Goal: Transaction & Acquisition: Purchase product/service

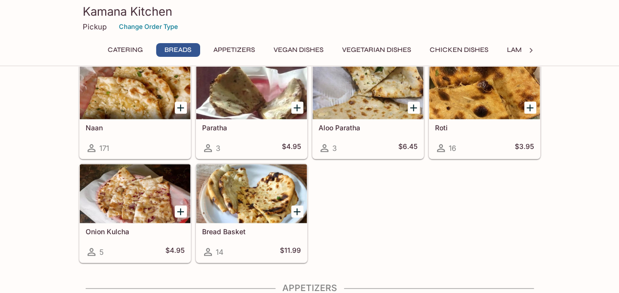
scroll to position [392, 0]
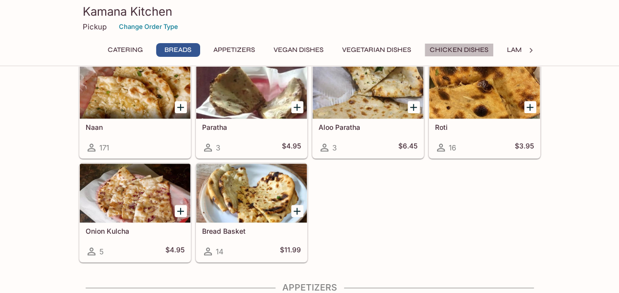
click at [447, 47] on button "Chicken Dishes" at bounding box center [459, 50] width 70 height 14
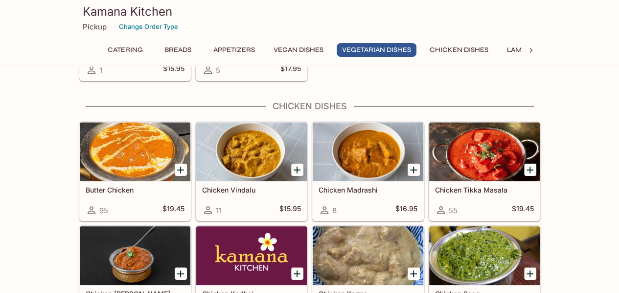
scroll to position [1727, 0]
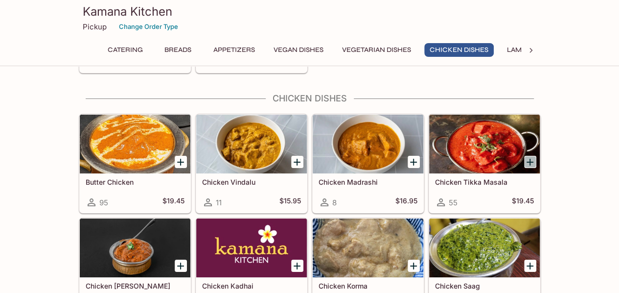
click at [533, 156] on icon "Add Chicken Tikka Masala" at bounding box center [530, 162] width 12 height 12
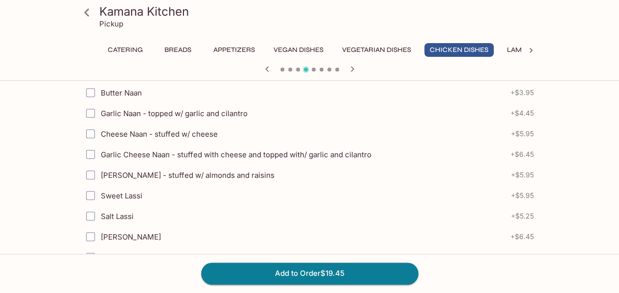
scroll to position [243, 0]
click at [88, 93] on input "Butter Naan" at bounding box center [91, 92] width 20 height 20
checkbox input "true"
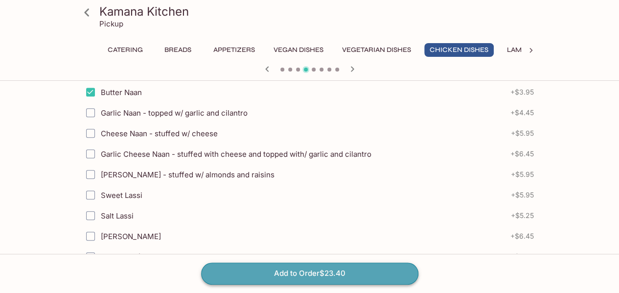
click at [316, 271] on button "Add to Order $23.40" at bounding box center [309, 273] width 217 height 22
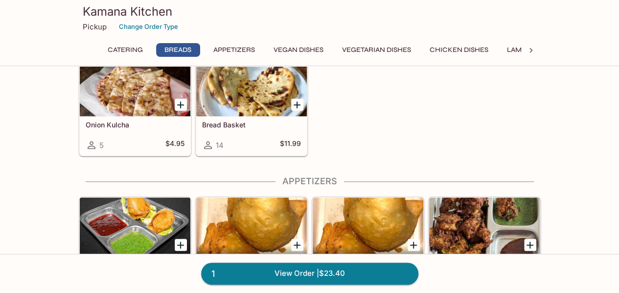
scroll to position [515, 0]
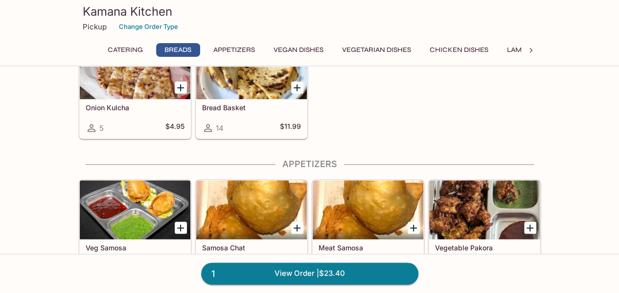
click at [533, 49] on icon at bounding box center [531, 51] width 10 height 10
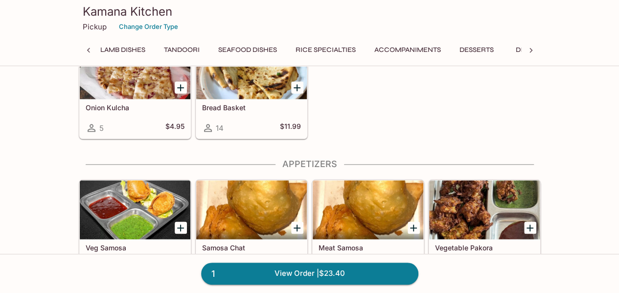
click at [341, 48] on button "Rice Specialties" at bounding box center [325, 50] width 71 height 14
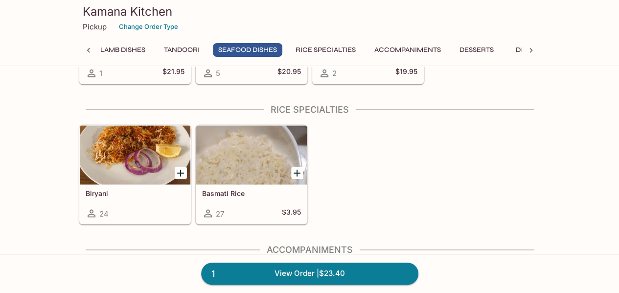
scroll to position [2697, 0]
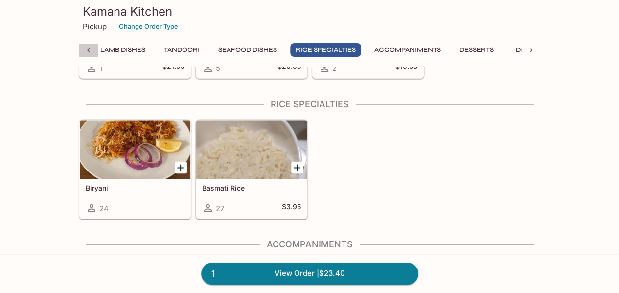
click at [88, 51] on icon at bounding box center [88, 50] width 3 height 5
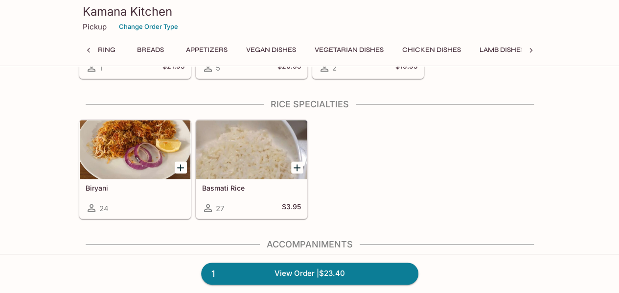
scroll to position [0, 0]
click at [533, 48] on icon at bounding box center [531, 51] width 10 height 10
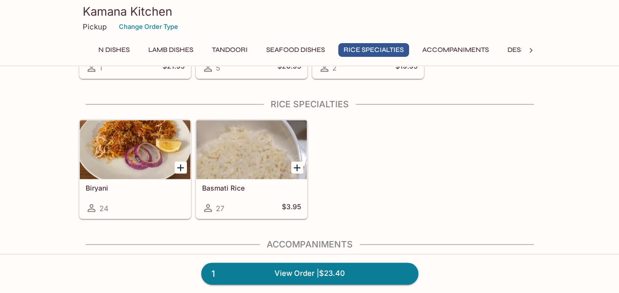
scroll to position [0, 407]
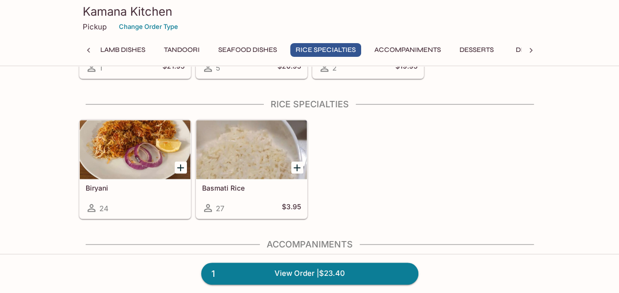
click at [264, 46] on button "Seafood Dishes" at bounding box center [248, 50] width 70 height 14
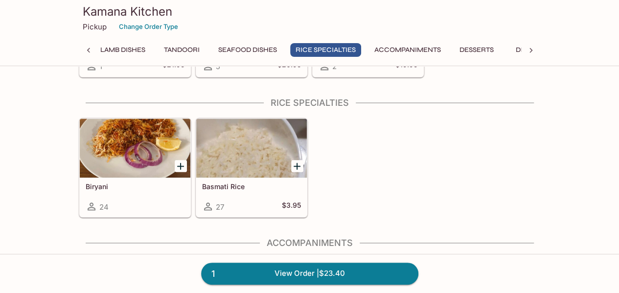
scroll to position [2699, 0]
click at [121, 48] on button "Lamb Dishes" at bounding box center [123, 50] width 56 height 14
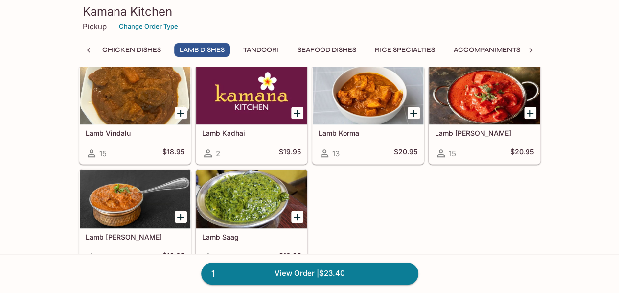
scroll to position [2020, 0]
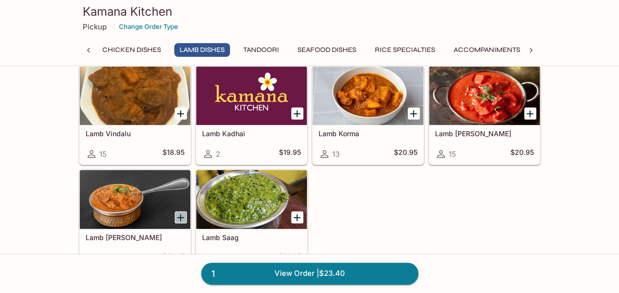
click at [184, 212] on icon "Add Lamb Curry" at bounding box center [181, 218] width 12 height 12
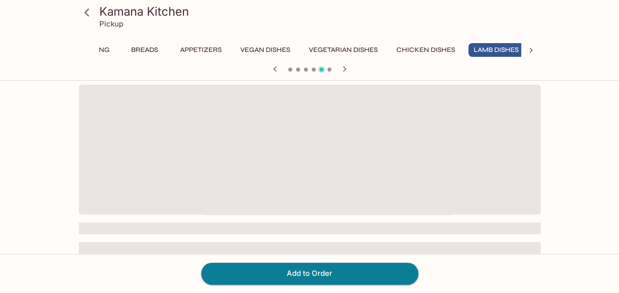
scroll to position [0, 38]
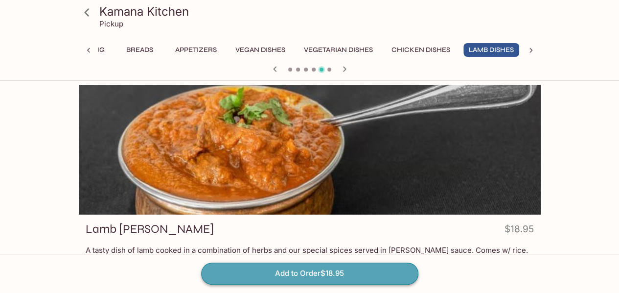
click at [291, 271] on button "Add to Order $18.95" at bounding box center [309, 273] width 217 height 22
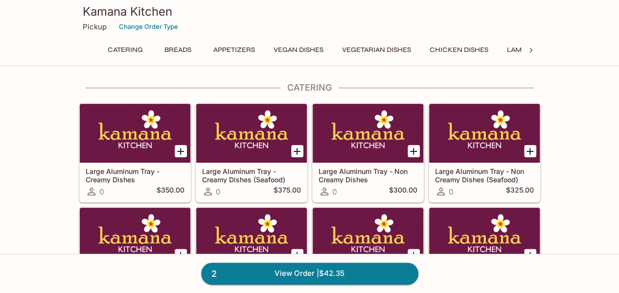
click at [228, 48] on button "Appetizers" at bounding box center [234, 50] width 52 height 14
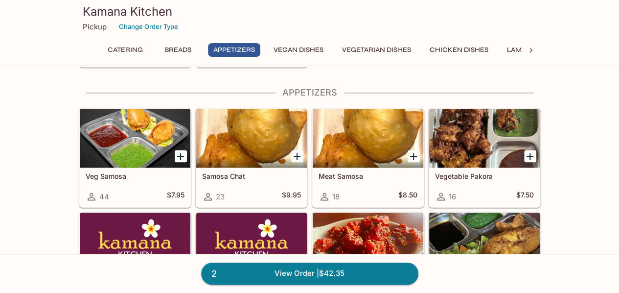
scroll to position [587, 0]
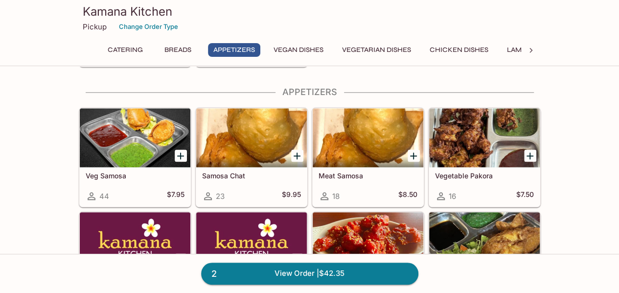
click at [369, 53] on button "Vegetarian Dishes" at bounding box center [377, 50] width 80 height 14
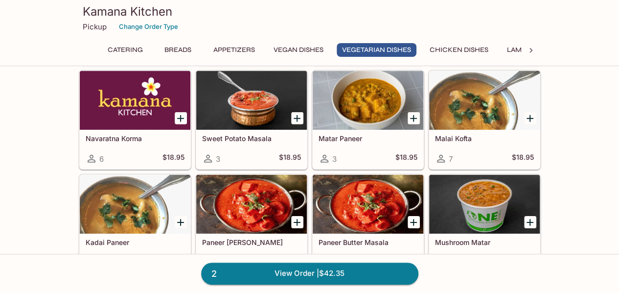
scroll to position [1424, 0]
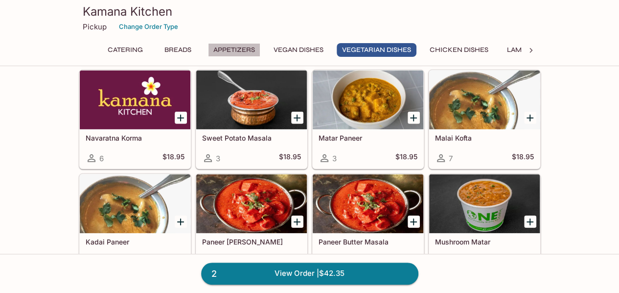
click at [245, 47] on button "Appetizers" at bounding box center [234, 50] width 52 height 14
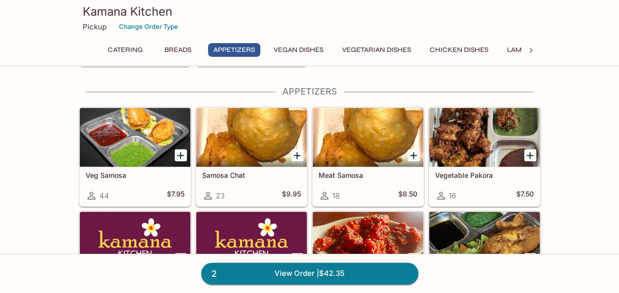
scroll to position [587, 0]
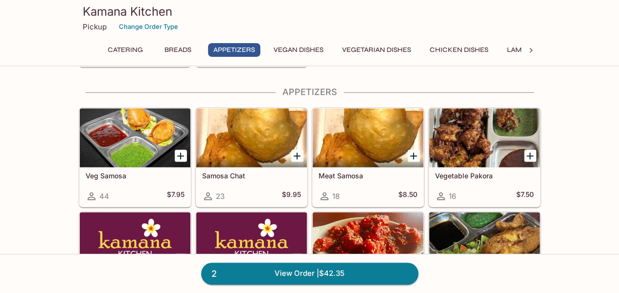
click at [297, 152] on icon "Add Samosa Chat" at bounding box center [297, 155] width 7 height 7
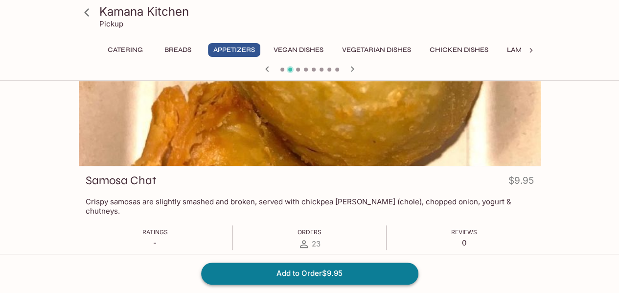
scroll to position [49, 0]
click at [279, 270] on button "Add to Order $9.95" at bounding box center [309, 273] width 217 height 22
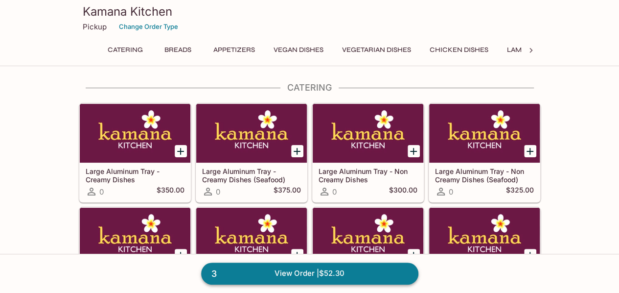
click at [308, 275] on link "3 View Order | $52.30" at bounding box center [309, 273] width 217 height 22
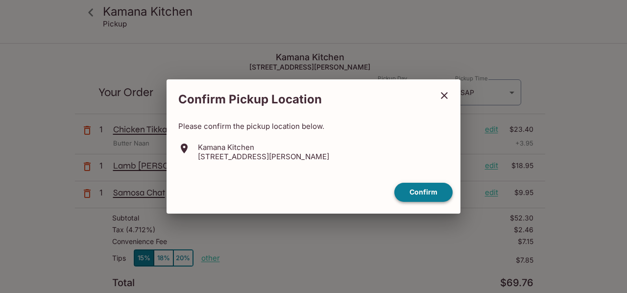
click at [424, 193] on button "Confirm" at bounding box center [423, 192] width 58 height 19
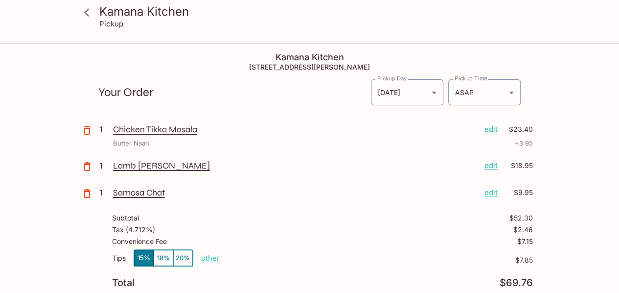
click at [491, 128] on p "edit" at bounding box center [491, 129] width 13 height 11
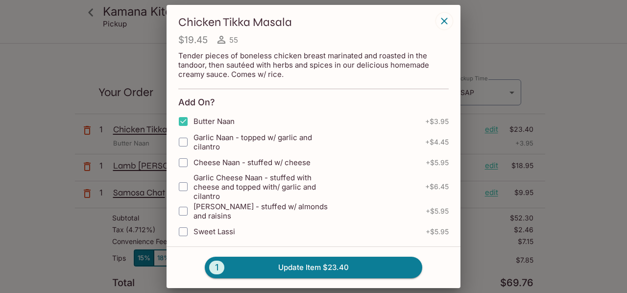
click at [182, 119] on input "Butter Naan" at bounding box center [183, 122] width 20 height 20
checkbox input "false"
click at [312, 269] on button "1 Update Item $19.45" at bounding box center [313, 268] width 217 height 22
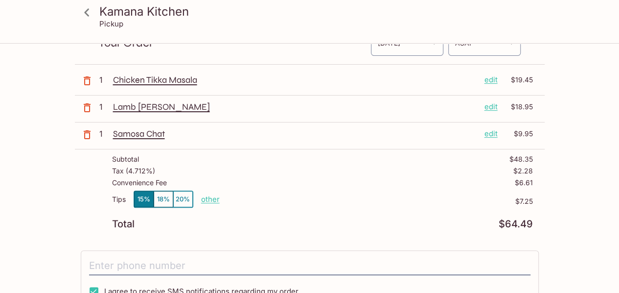
scroll to position [49, 0]
